Goal: Entertainment & Leisure: Consume media (video, audio)

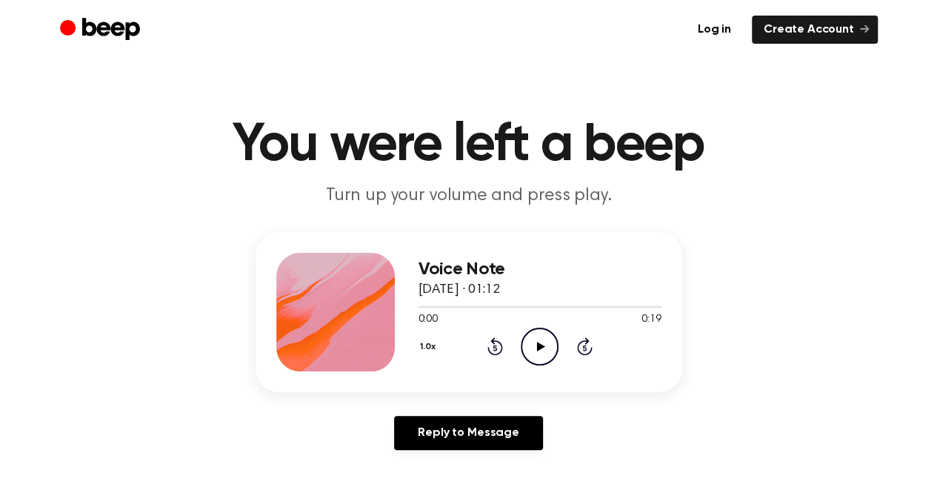
click at [538, 337] on icon "Play Audio" at bounding box center [540, 346] width 38 height 38
click at [621, 433] on div "Reply to Message" at bounding box center [469, 439] width 427 height 46
click at [534, 343] on icon "Play Audio" at bounding box center [540, 346] width 38 height 38
click at [547, 353] on icon "Play Audio" at bounding box center [540, 346] width 38 height 38
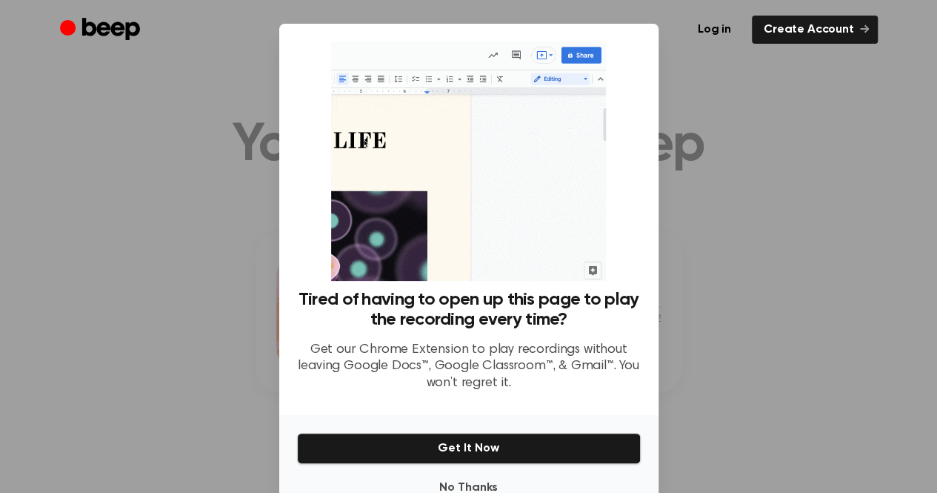
scroll to position [41, 0]
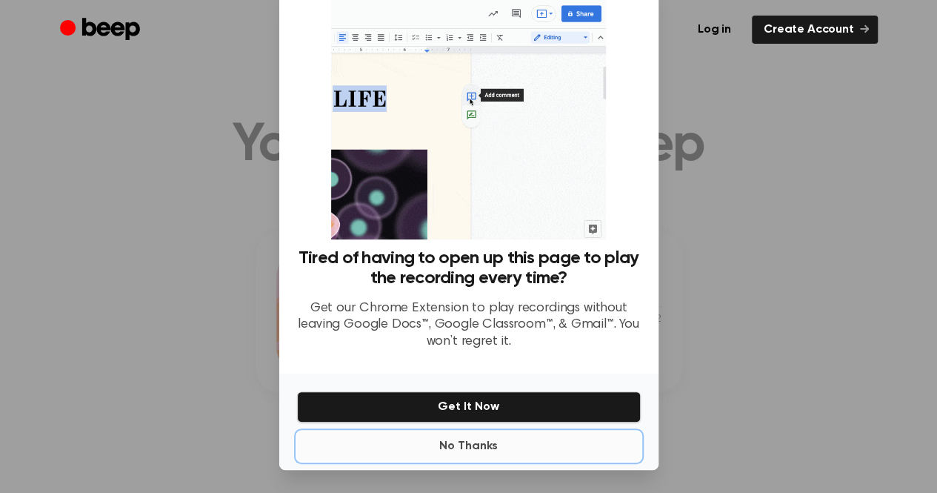
click at [458, 453] on button "No Thanks" at bounding box center [469, 446] width 344 height 30
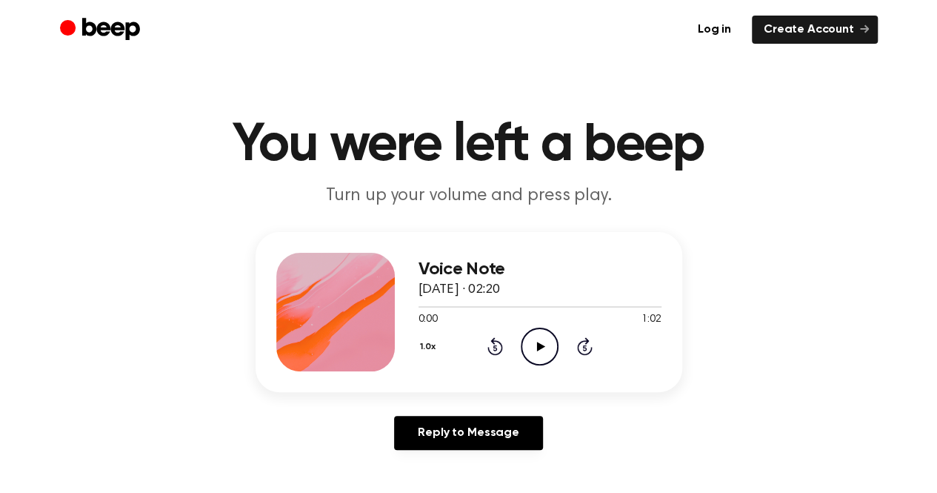
click at [529, 334] on icon "Play Audio" at bounding box center [540, 346] width 38 height 38
click at [538, 354] on icon "Play Audio" at bounding box center [540, 346] width 38 height 38
click at [521, 353] on icon "Play Audio" at bounding box center [540, 346] width 38 height 38
